Goal: Check status

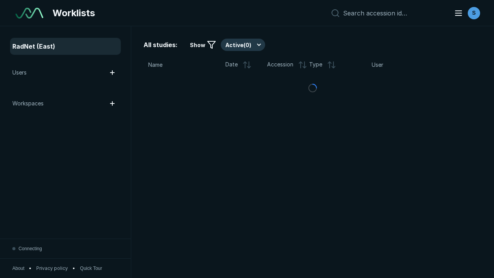
scroll to position [2106, 3213]
